Goal: Information Seeking & Learning: Learn about a topic

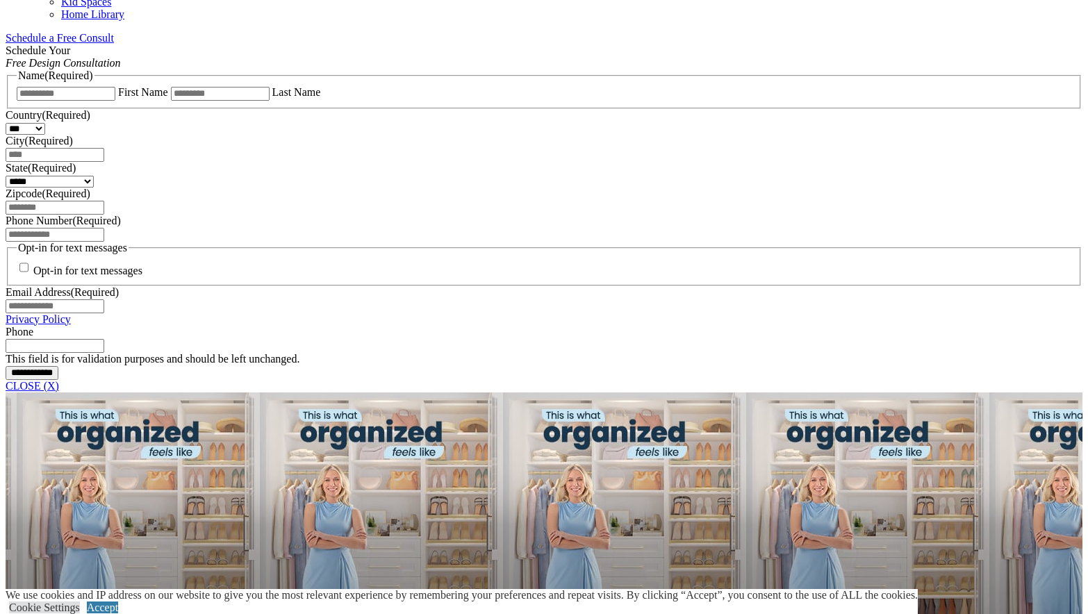
scroll to position [849, 0]
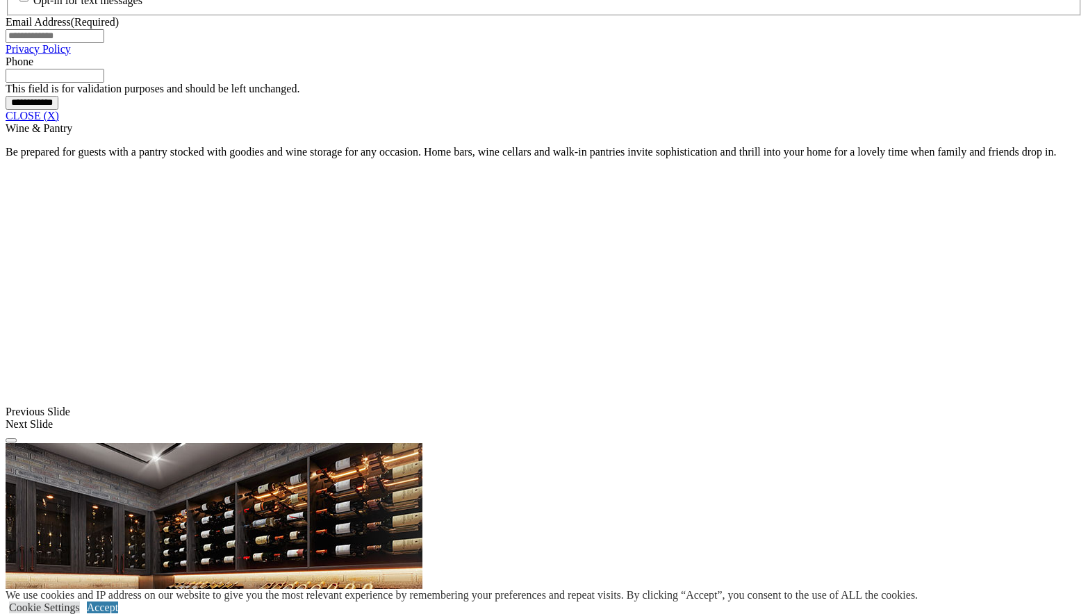
scroll to position [1351, 0]
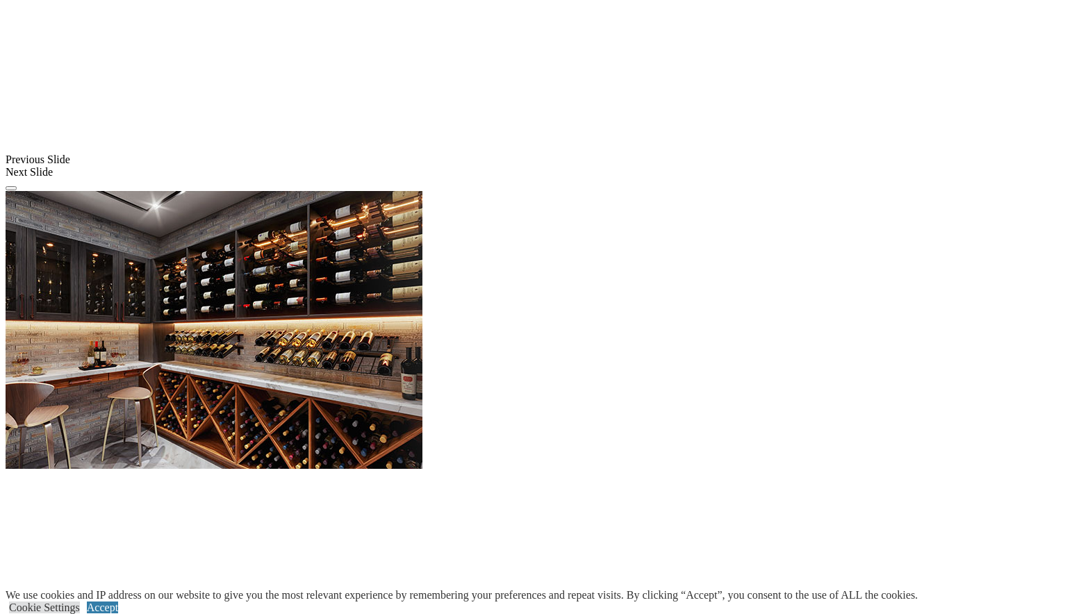
scroll to position [1531, 0]
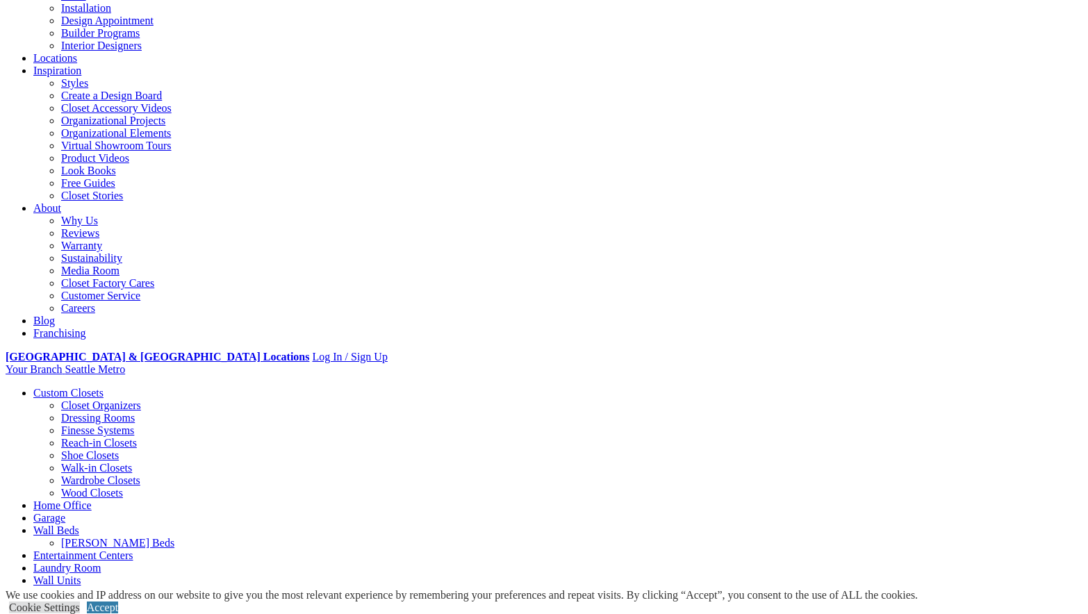
scroll to position [0, 0]
